Goal: Transaction & Acquisition: Purchase product/service

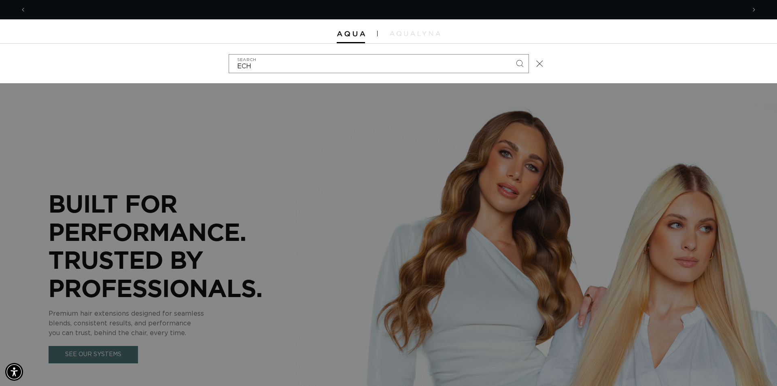
scroll to position [0, 719]
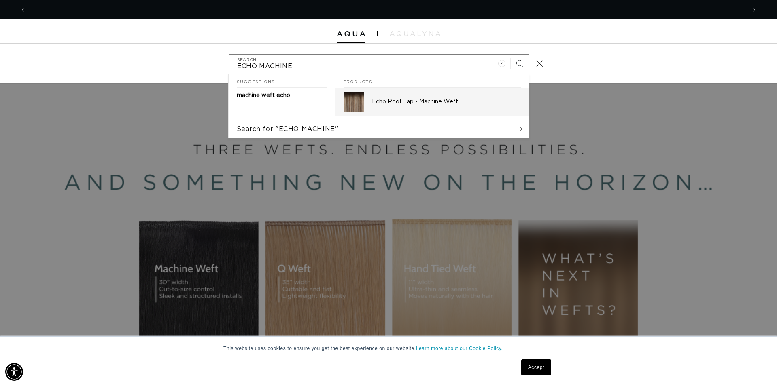
type input "ECHO MACHINE"
click at [454, 107] on div "Echo Root Tap - Machine Weft" at bounding box center [446, 102] width 149 height 20
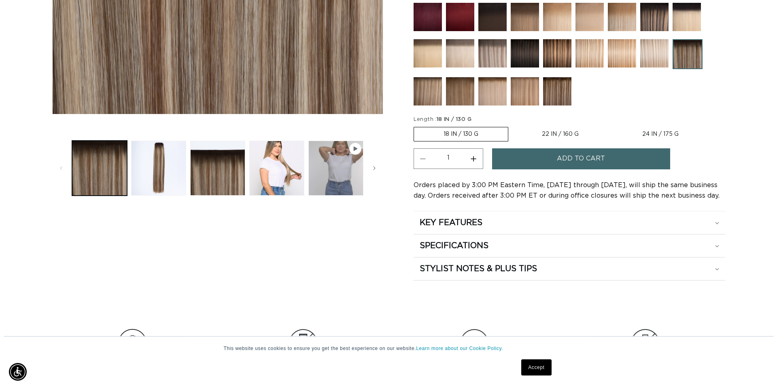
scroll to position [330, 0]
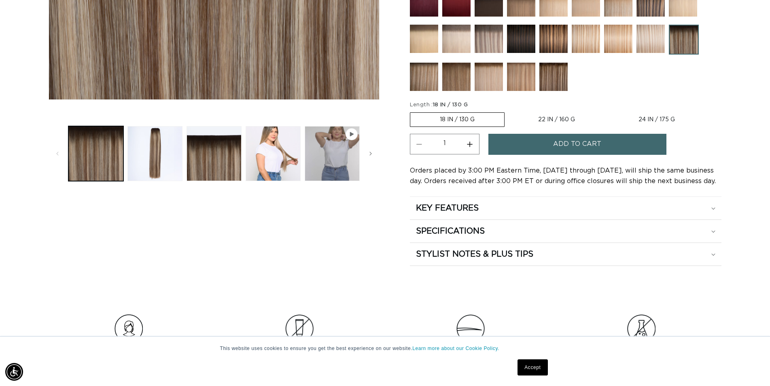
click at [587, 138] on span "Add to cart" at bounding box center [577, 144] width 48 height 21
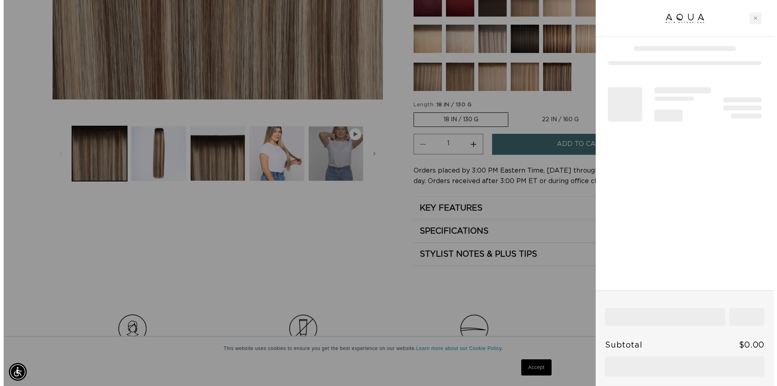
scroll to position [0, 719]
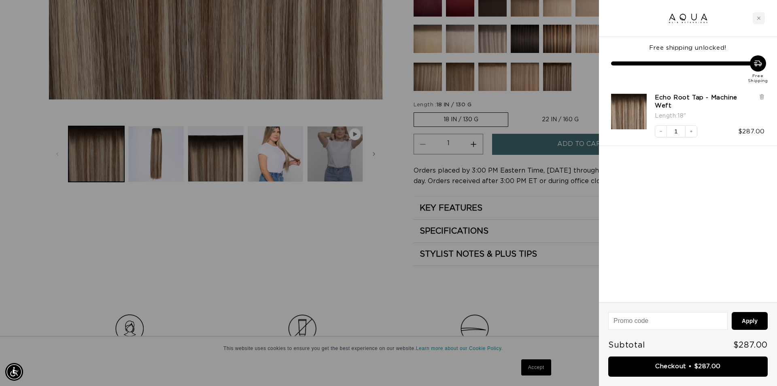
click at [700, 365] on link "Checkout • $287.00" at bounding box center [687, 367] width 159 height 21
